Goal: Navigation & Orientation: Find specific page/section

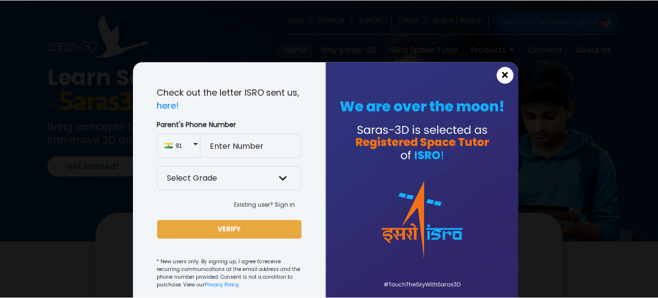
scroll to position [23, 0]
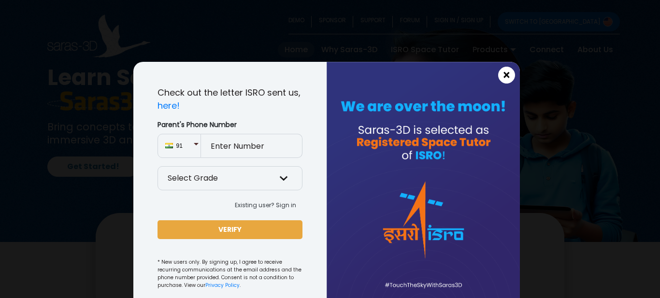
click at [504, 71] on span "×" at bounding box center [506, 75] width 8 height 13
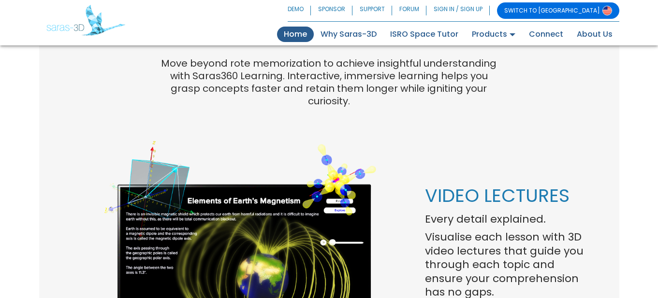
scroll to position [0, 0]
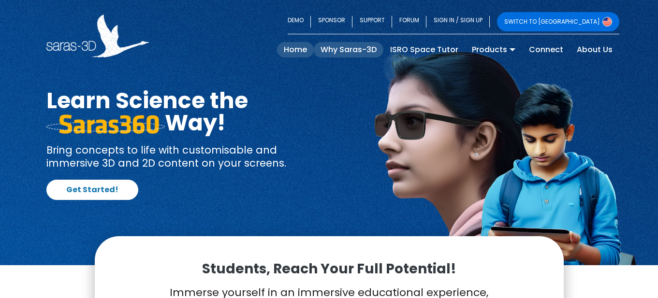
click at [331, 50] on link "Why Saras-3D" at bounding box center [349, 49] width 70 height 15
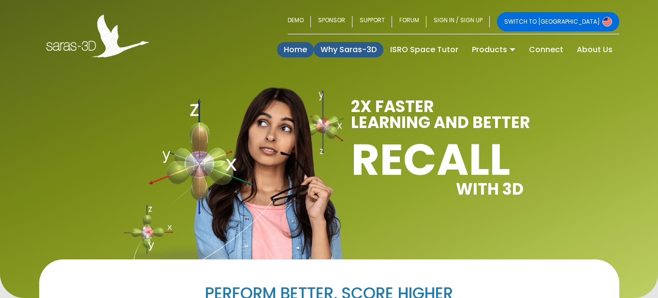
click at [296, 50] on link "Home (current)" at bounding box center [295, 49] width 37 height 15
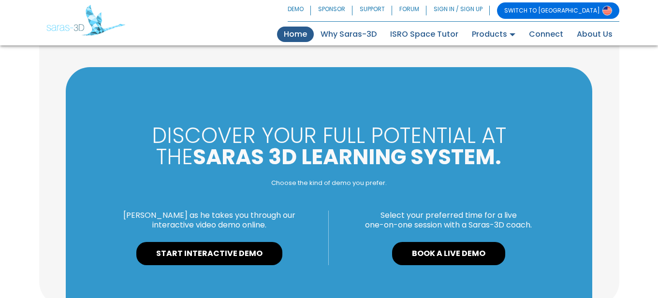
scroll to position [1008, 0]
